Goal: Task Accomplishment & Management: Use online tool/utility

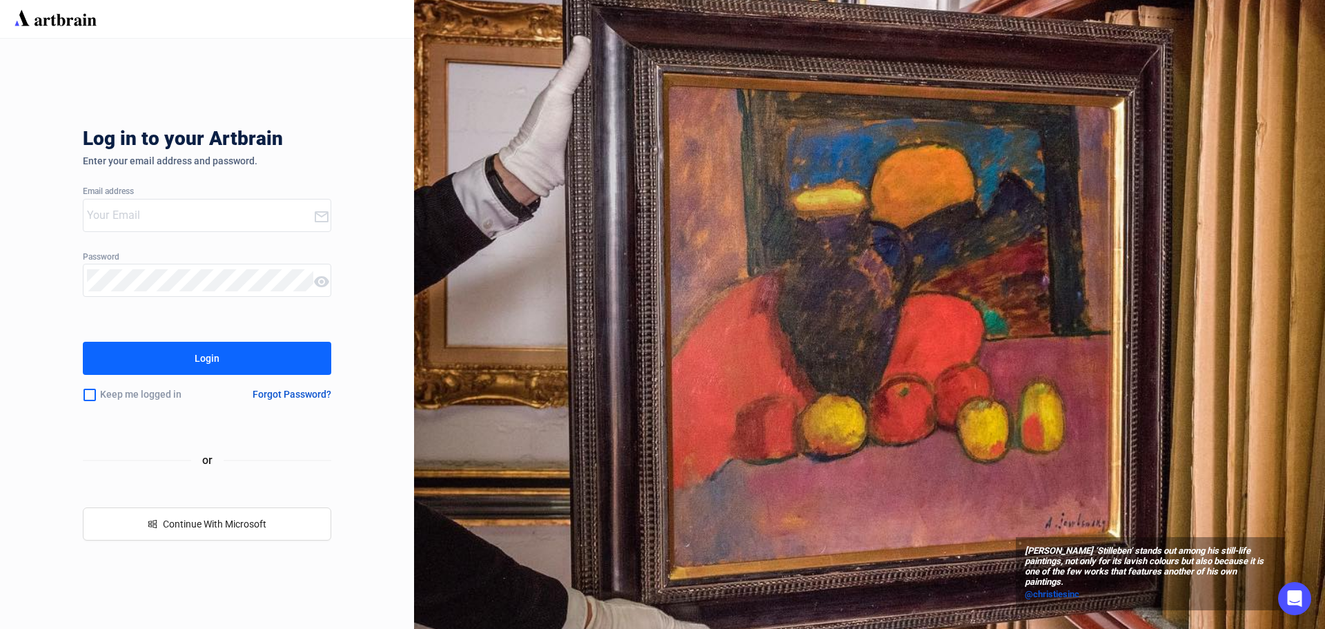
type input "[PERSON_NAME][EMAIL_ADDRESS][PERSON_NAME][DOMAIN_NAME]"
click at [245, 351] on button "Login" at bounding box center [207, 358] width 248 height 33
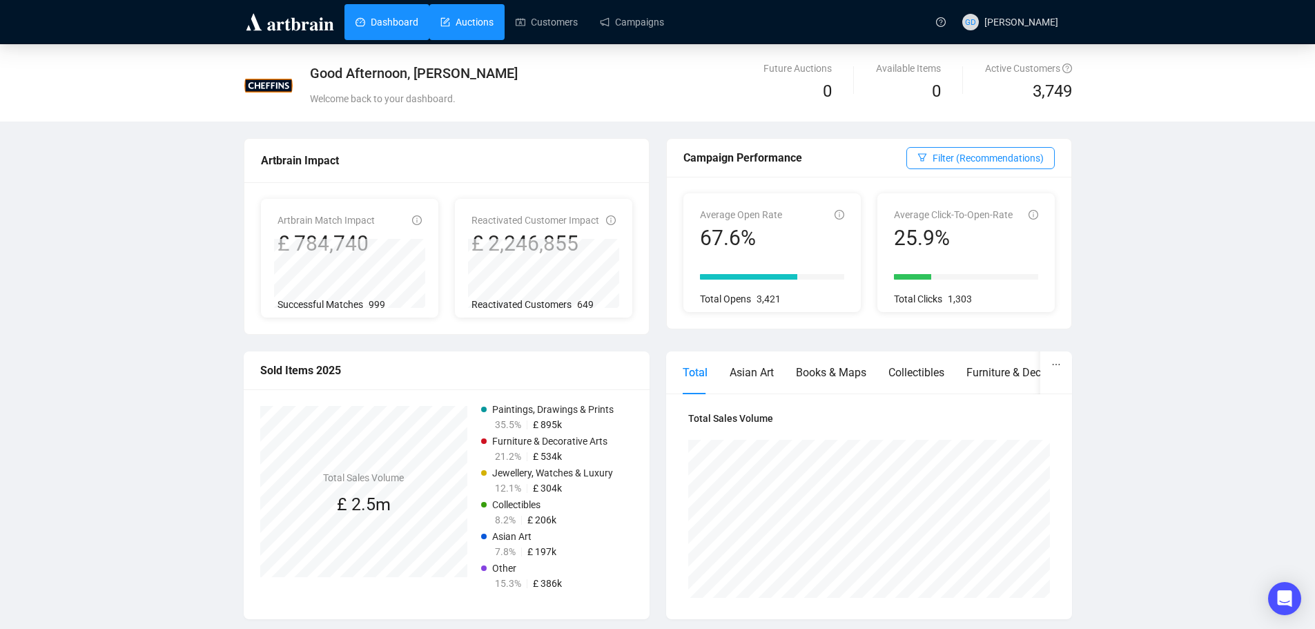
click at [452, 21] on link "Auctions" at bounding box center [466, 22] width 53 height 36
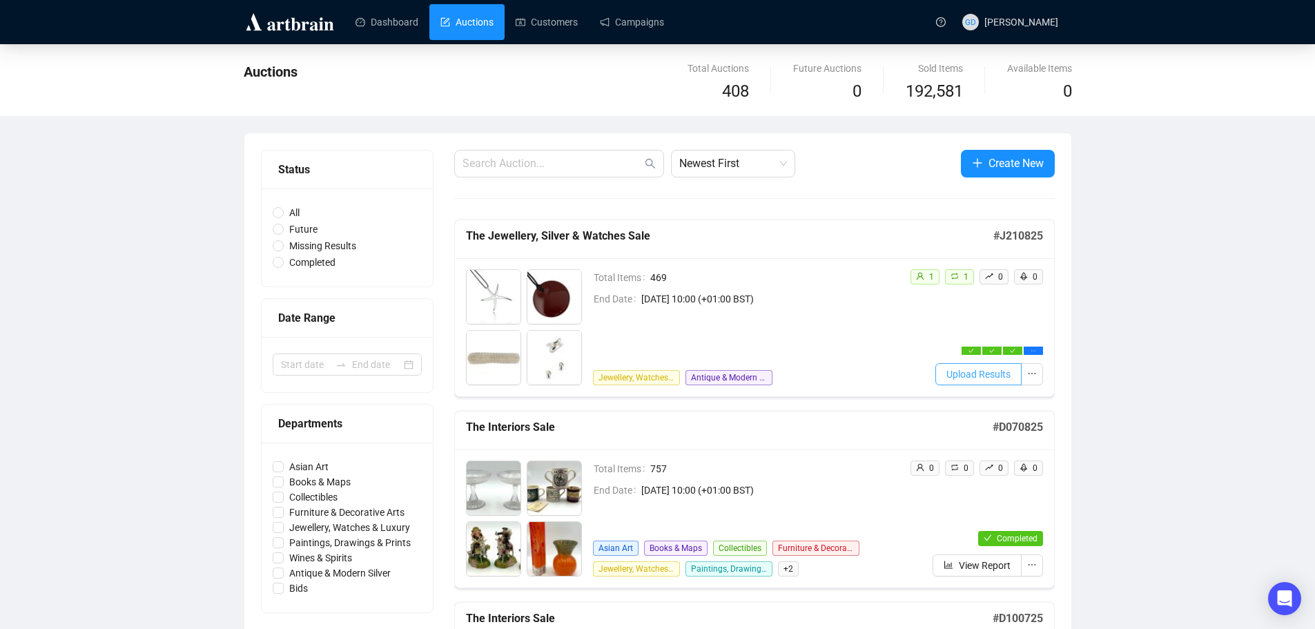
click at [1005, 382] on button "Upload Results" at bounding box center [978, 374] width 86 height 22
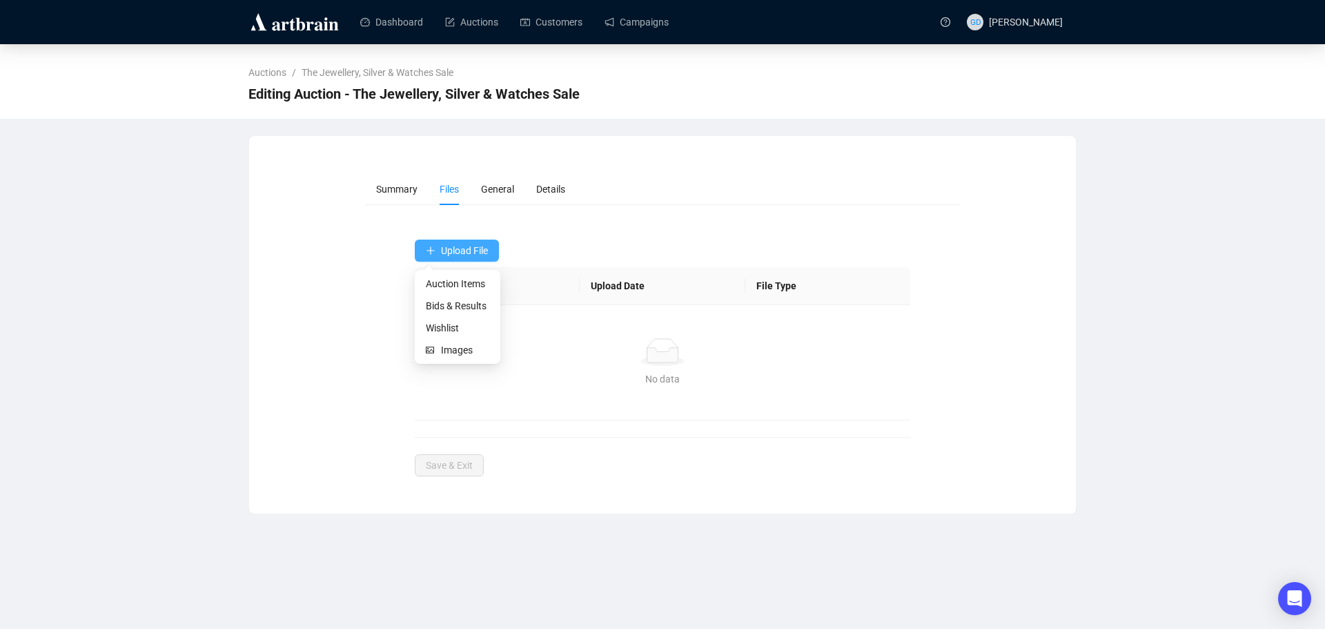
click at [480, 245] on span "Upload File" at bounding box center [464, 250] width 47 height 11
click at [479, 304] on span "Bids & Results" at bounding box center [457, 305] width 63 height 15
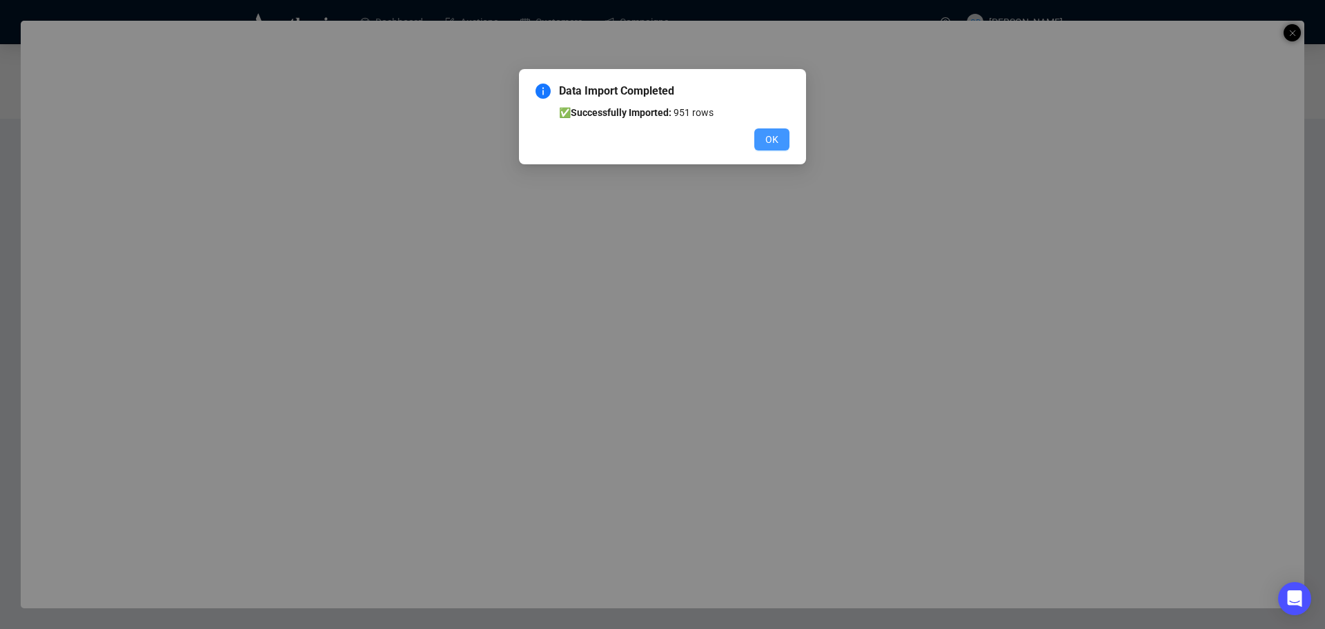
click at [776, 146] on span "OK" at bounding box center [771, 139] width 13 height 15
